Goal: Check status: Check status

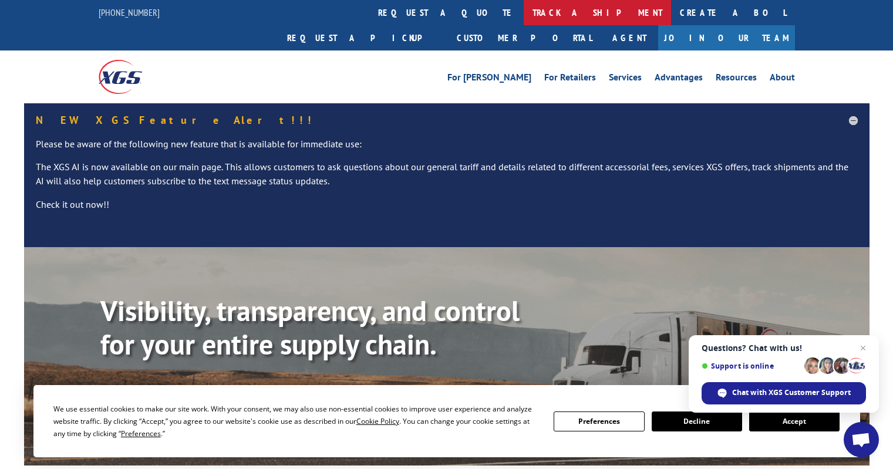
click at [524, 13] on link "track a shipment" at bounding box center [597, 12] width 147 height 25
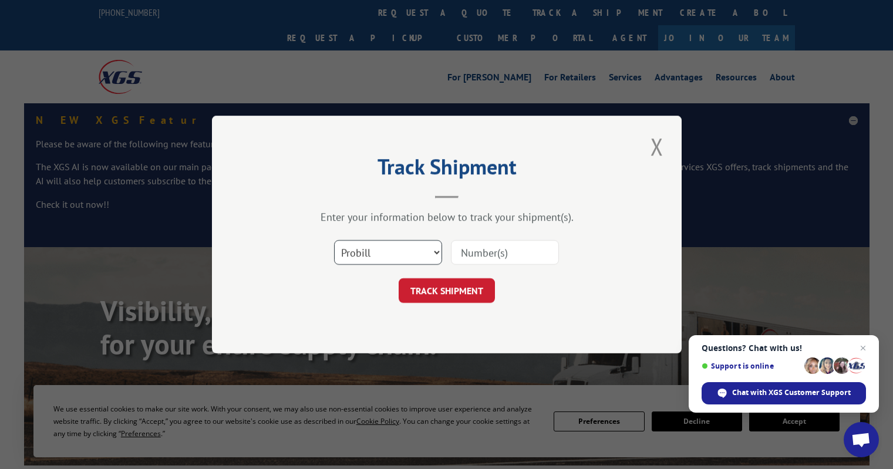
click at [375, 252] on select "Select category... Probill BOL PO" at bounding box center [388, 252] width 108 height 25
select select "po"
click at [334, 240] on select "Select category... Probill BOL PO" at bounding box center [388, 252] width 108 height 25
click at [493, 253] on input at bounding box center [505, 252] width 108 height 25
type input "1"
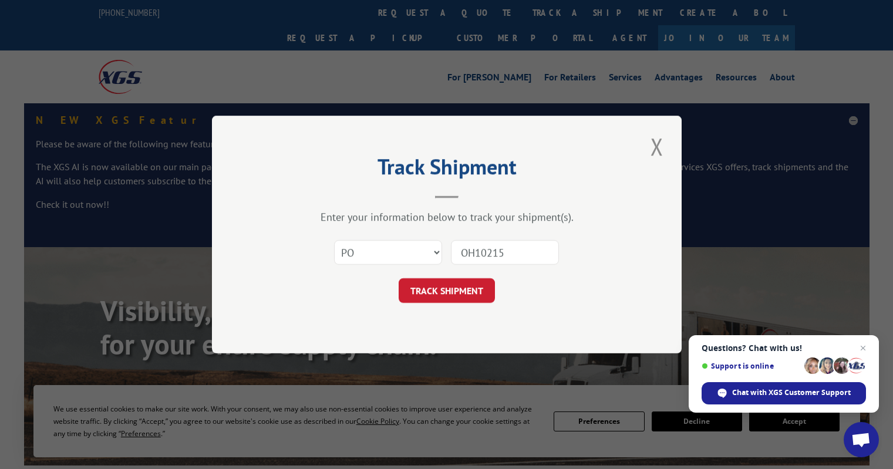
type input "OH102155"
click at [462, 291] on button "TRACK SHIPMENT" at bounding box center [447, 290] width 96 height 25
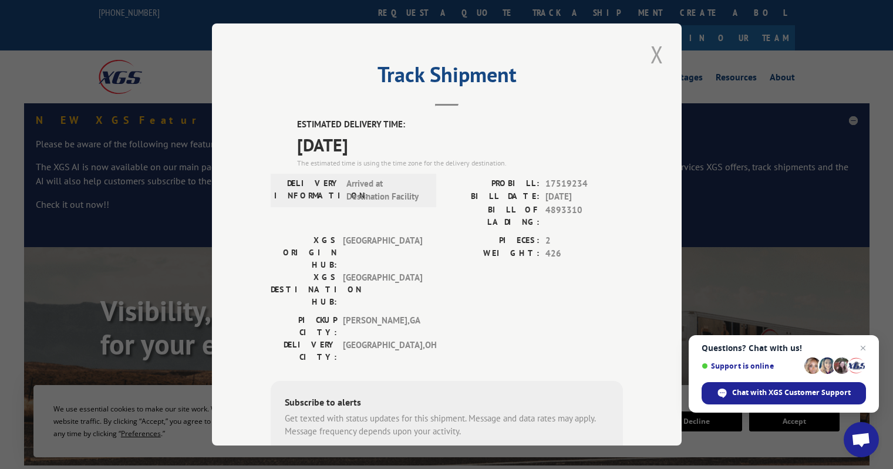
click at [651, 53] on button "Close modal" at bounding box center [657, 54] width 20 height 32
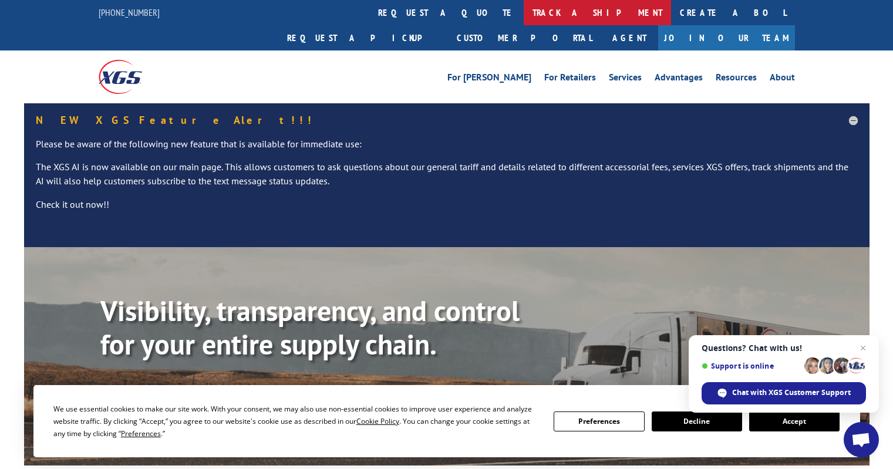
click at [524, 15] on link "track a shipment" at bounding box center [597, 12] width 147 height 25
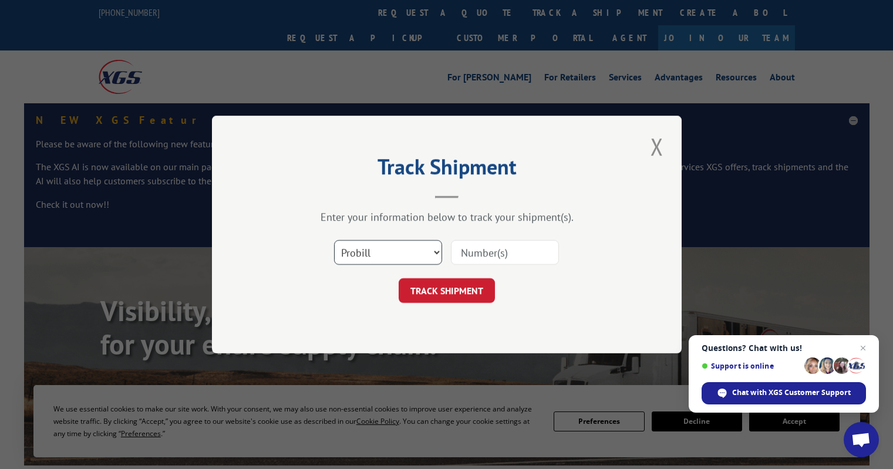
click at [398, 255] on select "Select category... Probill BOL PO" at bounding box center [388, 252] width 108 height 25
select select "po"
click at [334, 240] on select "Select category... Probill BOL PO" at bounding box center [388, 252] width 108 height 25
click at [482, 256] on input at bounding box center [505, 252] width 108 height 25
type input "I"
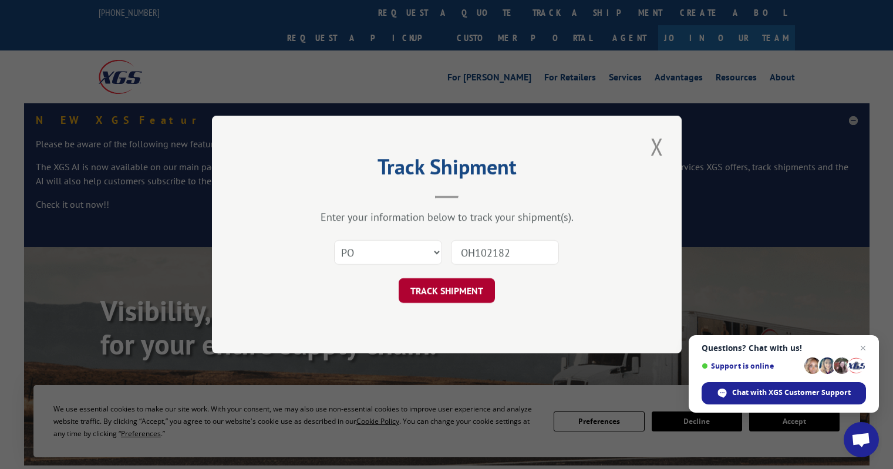
type input "OH102182"
click at [442, 290] on button "TRACK SHIPMENT" at bounding box center [447, 290] width 96 height 25
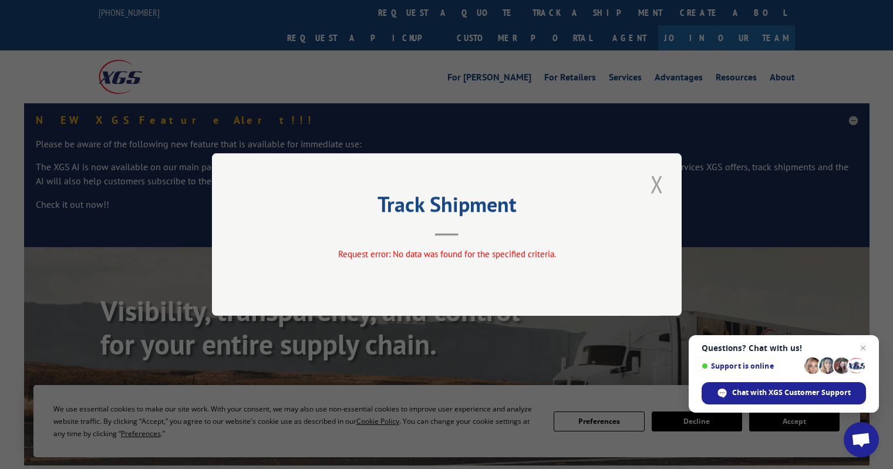
click at [655, 185] on button "Close modal" at bounding box center [657, 184] width 20 height 32
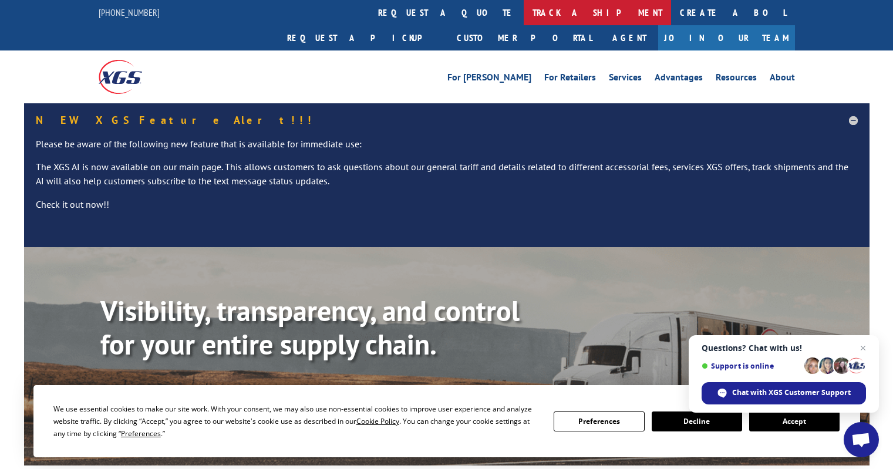
click at [524, 4] on link "track a shipment" at bounding box center [597, 12] width 147 height 25
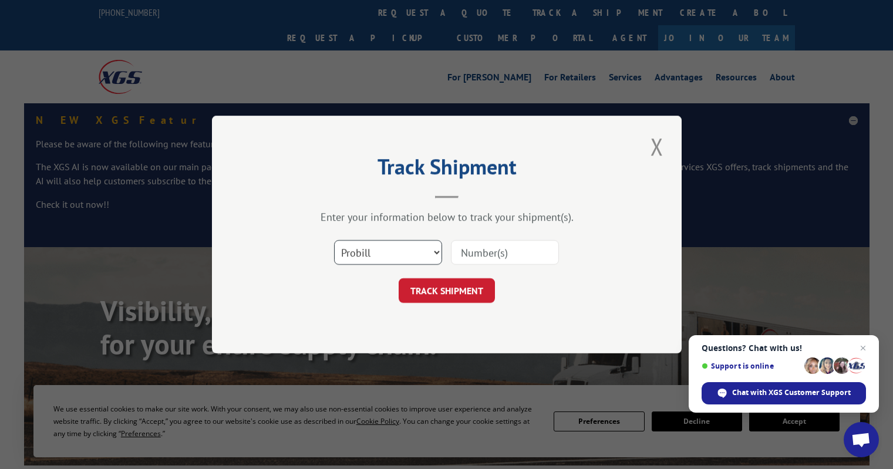
click at [433, 254] on select "Select category... Probill BOL PO" at bounding box center [388, 252] width 108 height 25
select select "po"
click at [334, 240] on select "Select category... Probill BOL PO" at bounding box center [388, 252] width 108 height 25
click at [466, 251] on input at bounding box center [505, 252] width 108 height 25
type input "OH102160"
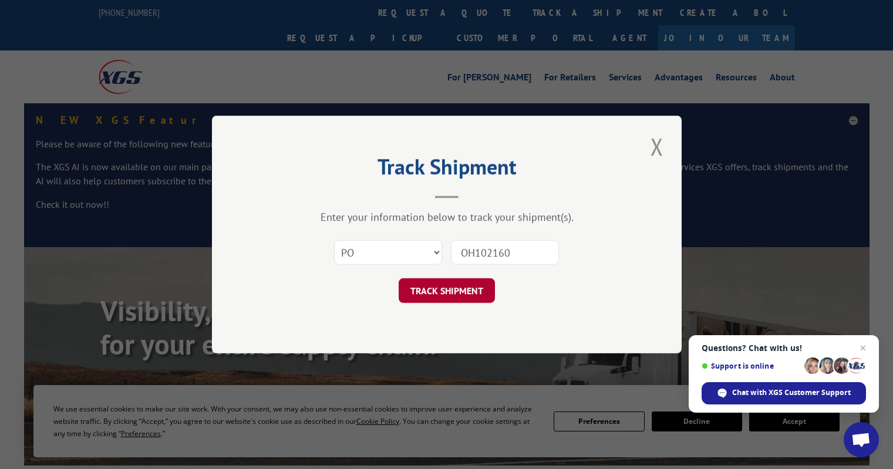
click at [432, 291] on button "TRACK SHIPMENT" at bounding box center [447, 290] width 96 height 25
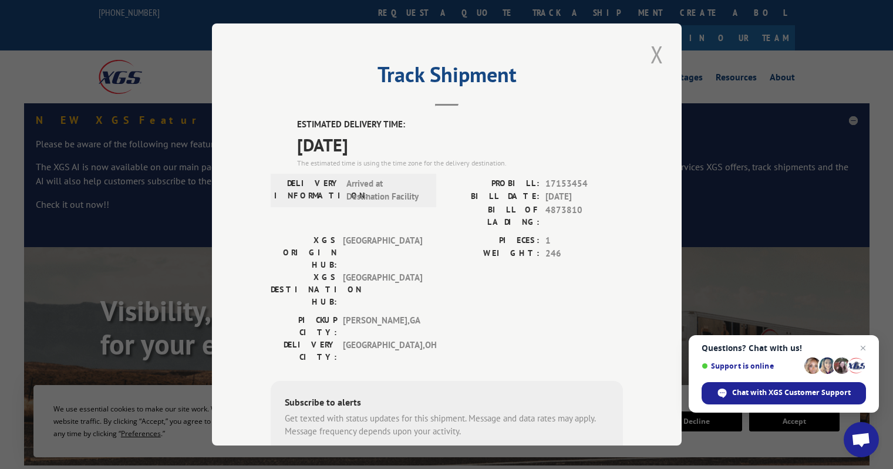
click at [654, 56] on button "Close modal" at bounding box center [657, 54] width 20 height 32
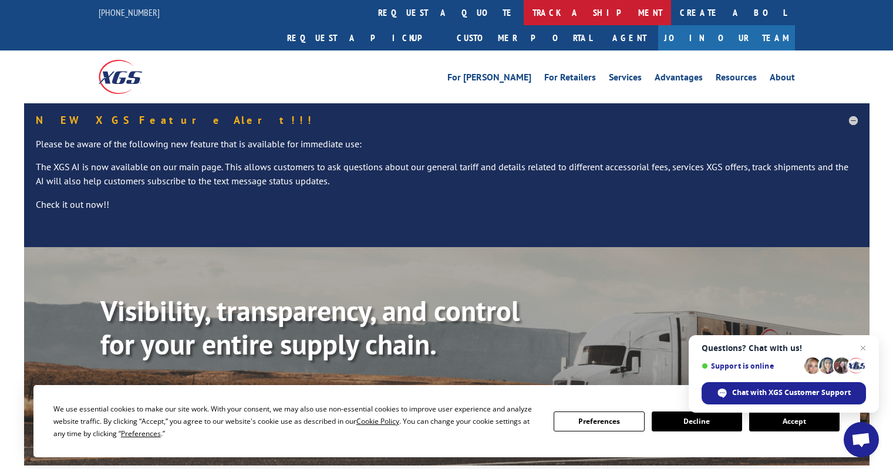
click at [524, 12] on link "track a shipment" at bounding box center [597, 12] width 147 height 25
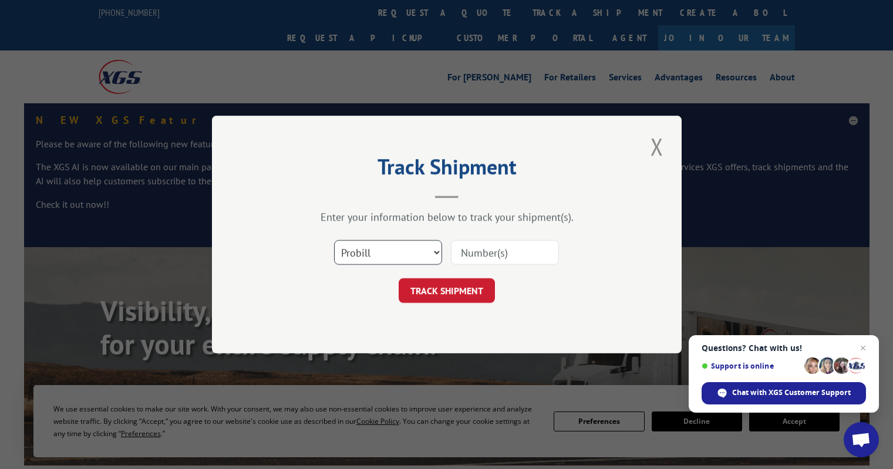
drag, startPoint x: 388, startPoint y: 252, endPoint x: 389, endPoint y: 259, distance: 7.1
click at [388, 252] on select "Select category... Probill BOL PO" at bounding box center [388, 252] width 108 height 25
select select "po"
click at [334, 240] on select "Select category... Probill BOL PO" at bounding box center [388, 252] width 108 height 25
click at [468, 247] on input at bounding box center [505, 252] width 108 height 25
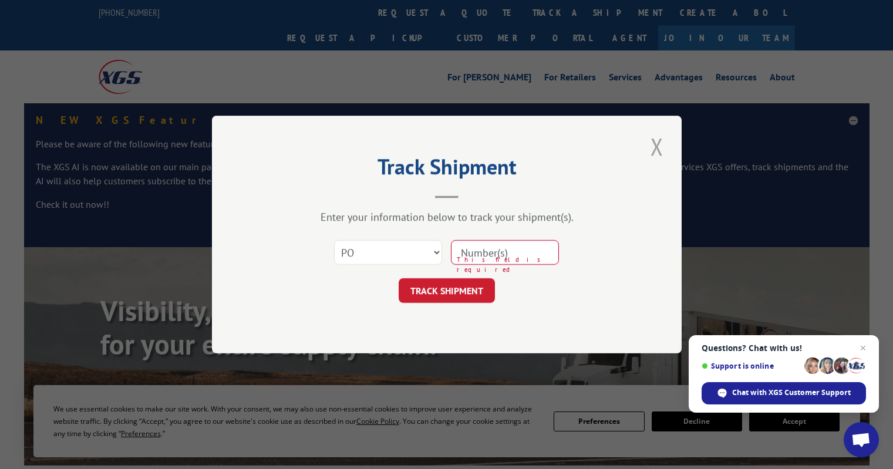
click at [654, 143] on button "Close modal" at bounding box center [657, 146] width 20 height 32
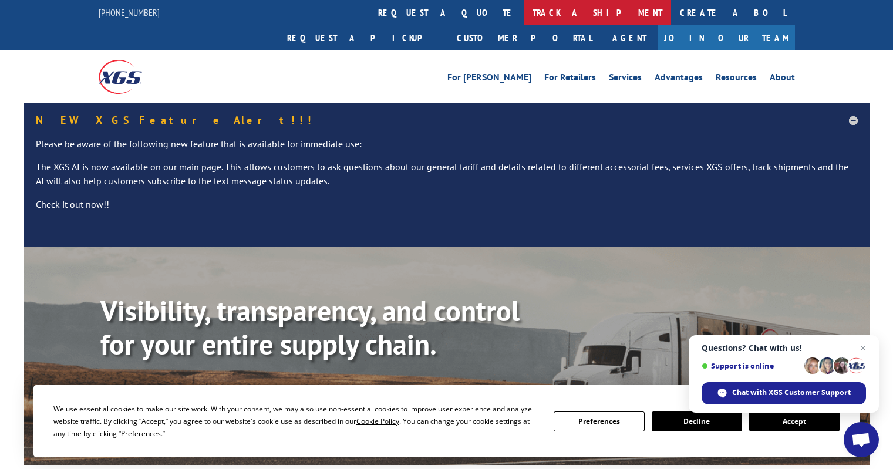
click at [524, 10] on link "track a shipment" at bounding box center [597, 12] width 147 height 25
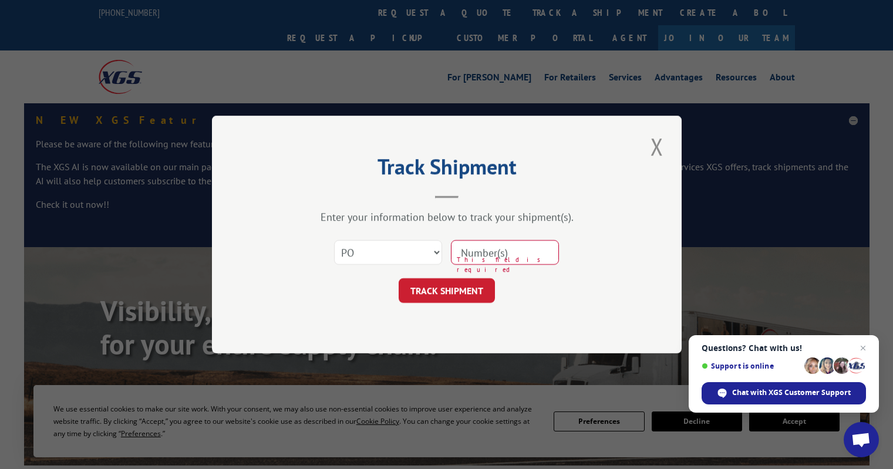
click at [472, 251] on input at bounding box center [505, 252] width 108 height 25
type input "OH102159"
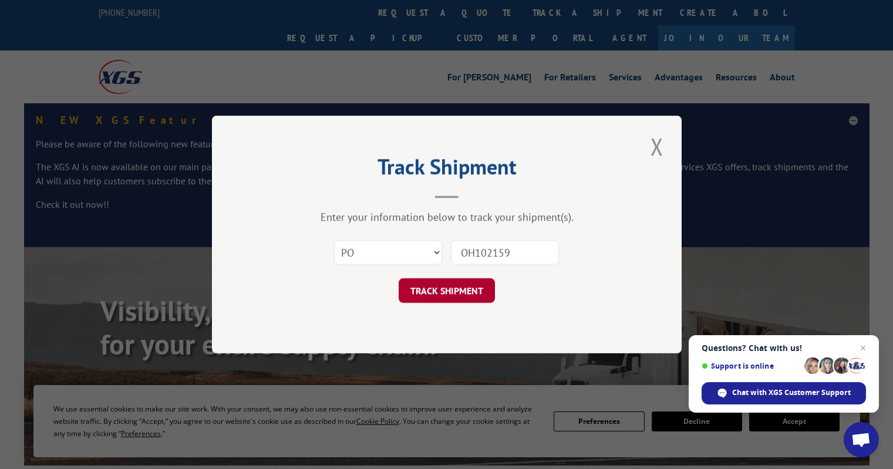
click at [450, 293] on button "TRACK SHIPMENT" at bounding box center [447, 290] width 96 height 25
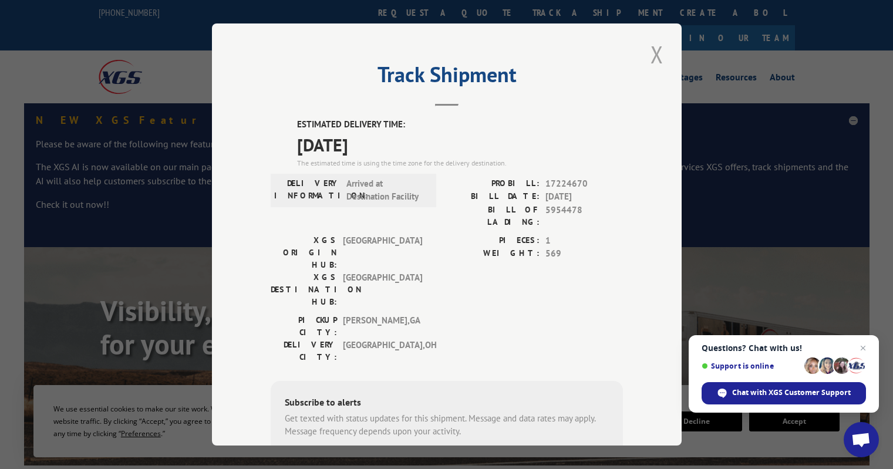
click at [657, 49] on button "Close modal" at bounding box center [657, 54] width 20 height 32
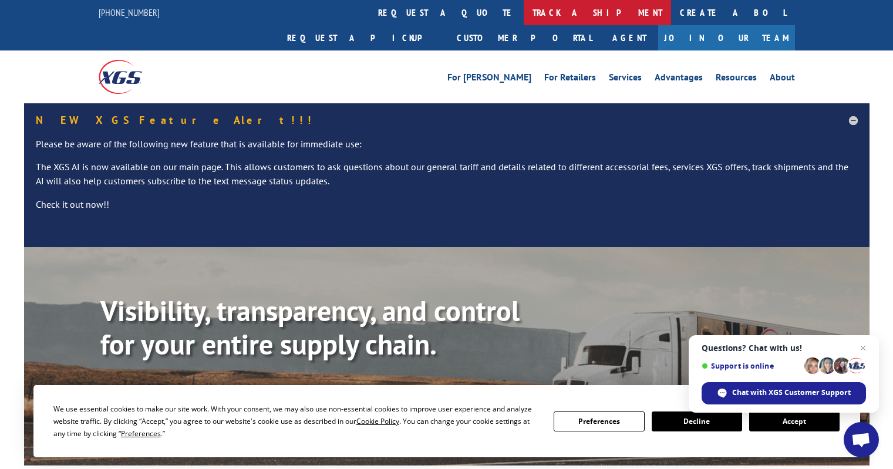
click at [524, 12] on link "track a shipment" at bounding box center [597, 12] width 147 height 25
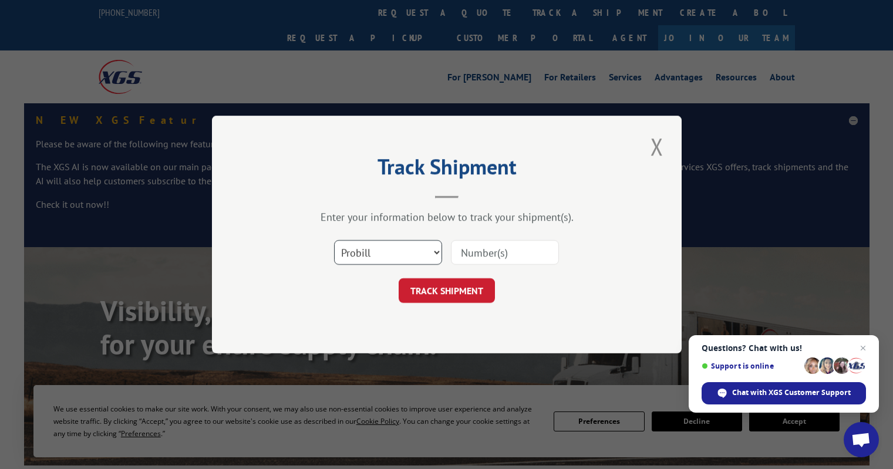
click at [374, 255] on select "Select category... Probill BOL PO" at bounding box center [388, 252] width 108 height 25
select select "po"
click at [334, 240] on select "Select category... Probill BOL PO" at bounding box center [388, 252] width 108 height 25
click at [477, 246] on input at bounding box center [505, 252] width 108 height 25
type input "OH102160"
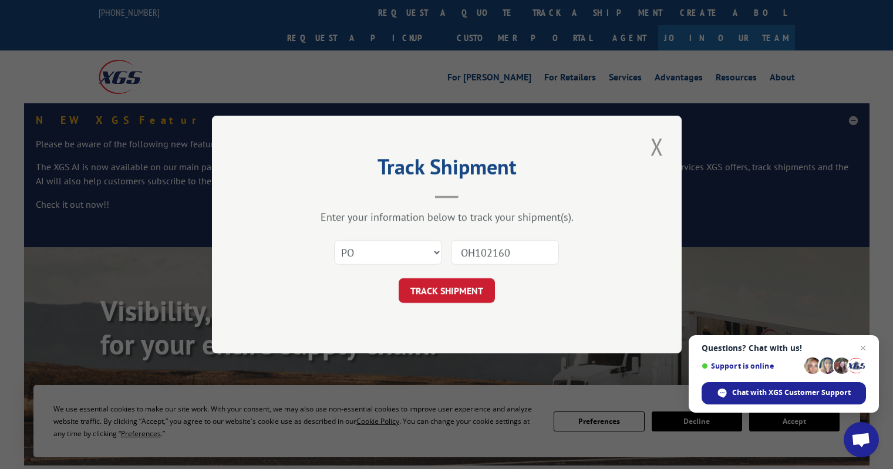
click button "TRACK SHIPMENT" at bounding box center [447, 290] width 96 height 25
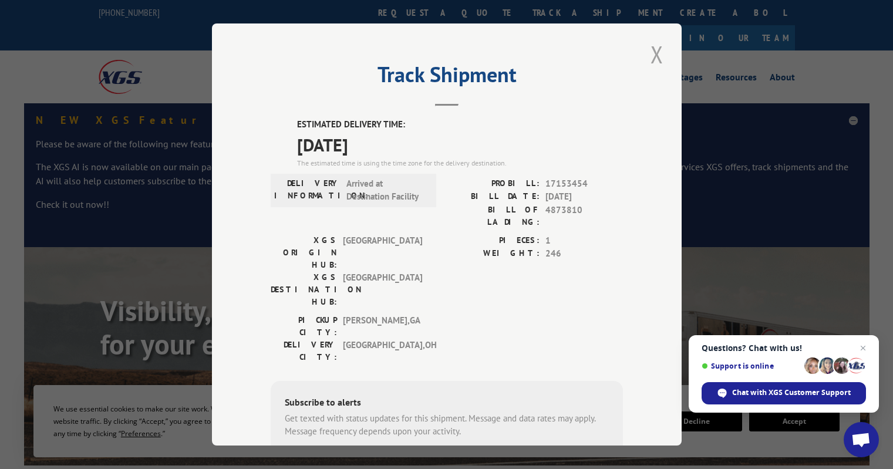
click at [655, 52] on button "Close modal" at bounding box center [657, 54] width 20 height 32
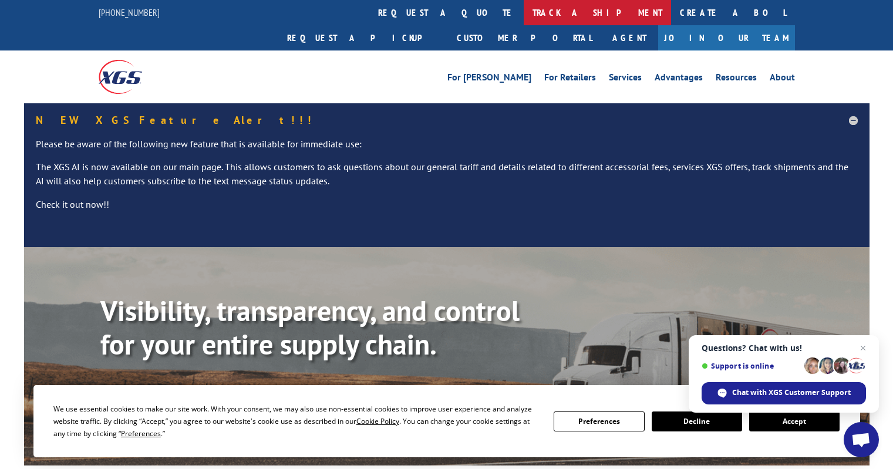
click at [524, 14] on link "track a shipment" at bounding box center [597, 12] width 147 height 25
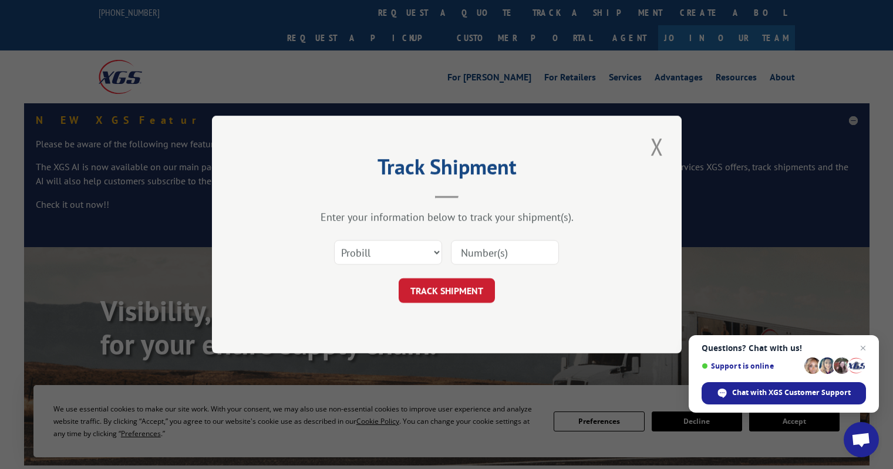
click at [473, 256] on input at bounding box center [505, 252] width 108 height 25
click at [413, 249] on select "Select category... Probill BOL PO" at bounding box center [388, 252] width 108 height 25
select select "po"
click at [334, 240] on select "Select category... Probill BOL PO" at bounding box center [388, 252] width 108 height 25
click at [456, 253] on input at bounding box center [505, 252] width 108 height 25
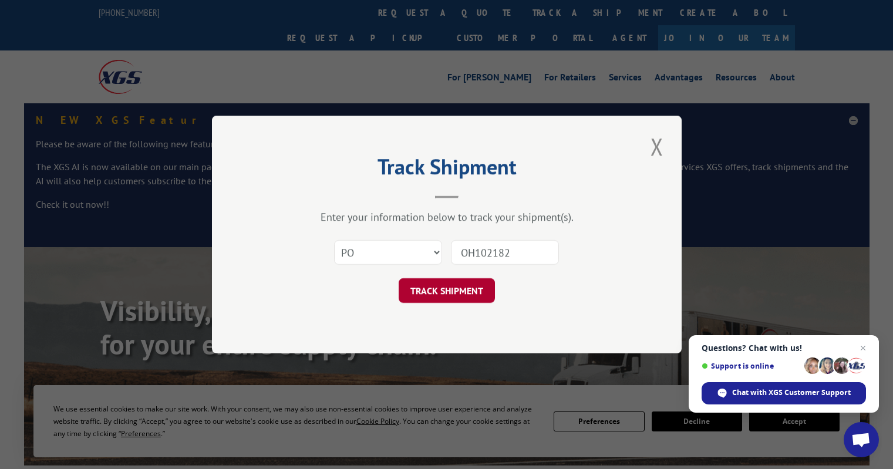
type input "OH102182"
click at [469, 290] on button "TRACK SHIPMENT" at bounding box center [447, 290] width 96 height 25
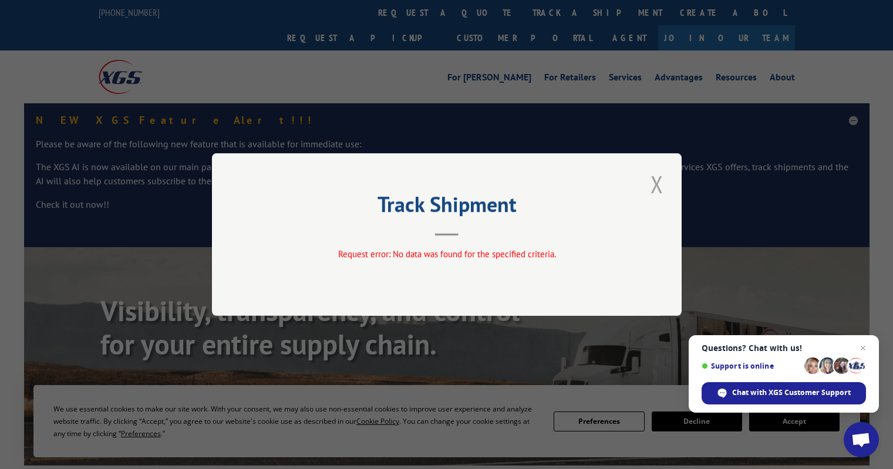
click at [656, 183] on button "Close modal" at bounding box center [657, 184] width 20 height 32
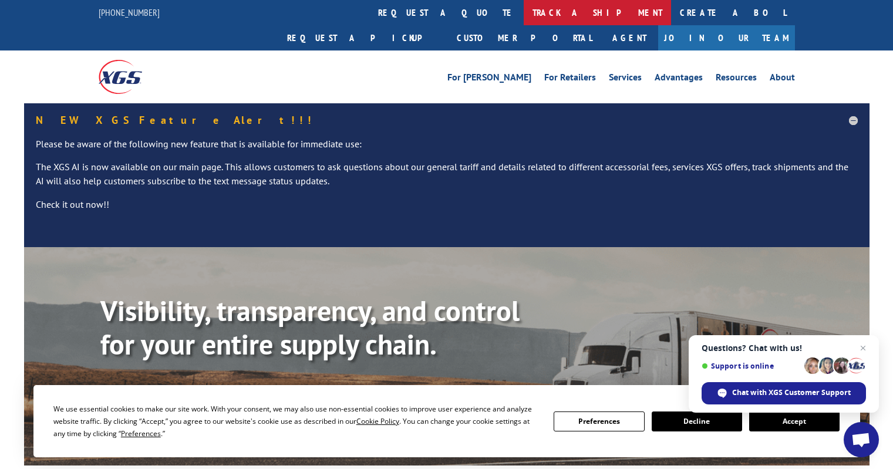
click at [524, 10] on link "track a shipment" at bounding box center [597, 12] width 147 height 25
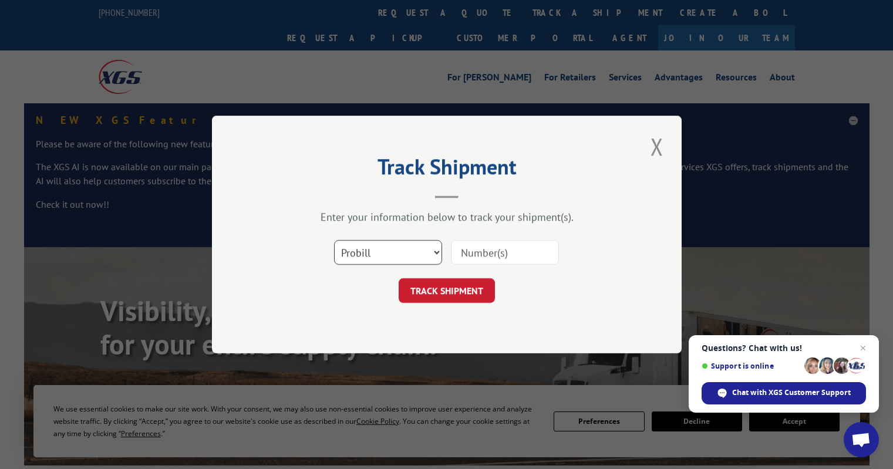
click at [400, 247] on select "Select category... Probill BOL PO" at bounding box center [388, 252] width 108 height 25
select select "bol"
click at [334, 240] on select "Select category... Probill BOL PO" at bounding box center [388, 252] width 108 height 25
click at [478, 250] on input at bounding box center [505, 252] width 108 height 25
type input "4893310"
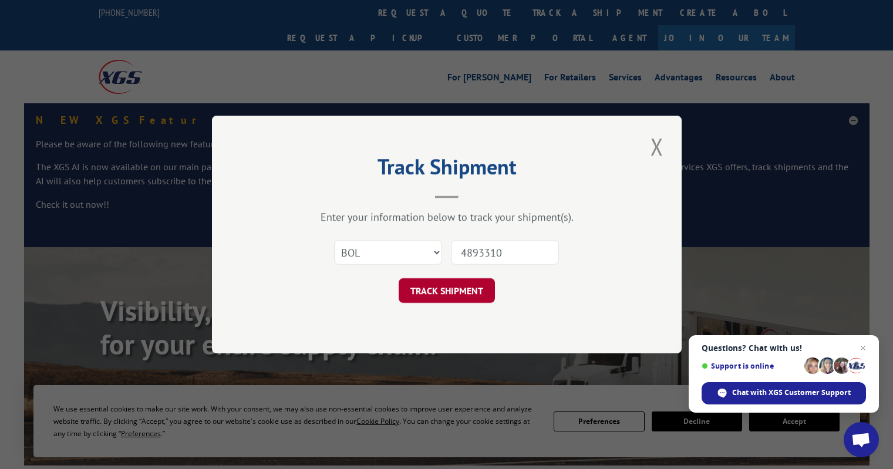
click at [438, 295] on button "TRACK SHIPMENT" at bounding box center [447, 290] width 96 height 25
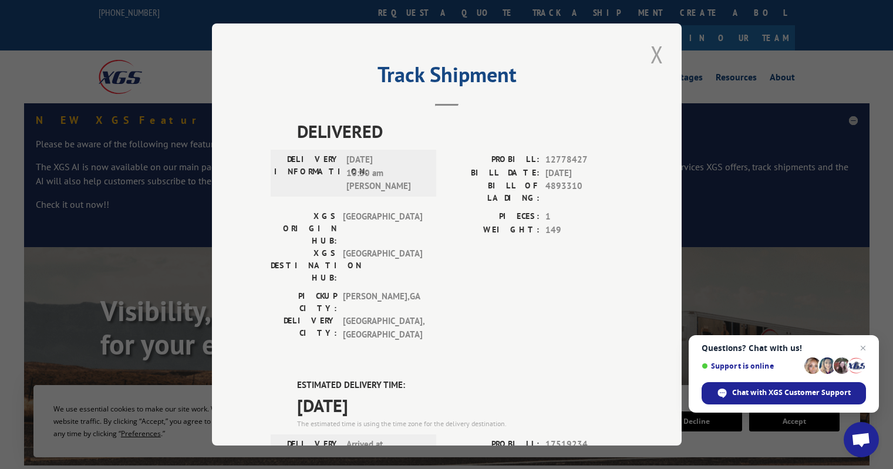
click at [655, 54] on button "Close modal" at bounding box center [657, 54] width 20 height 32
